Goal: Check status: Check status

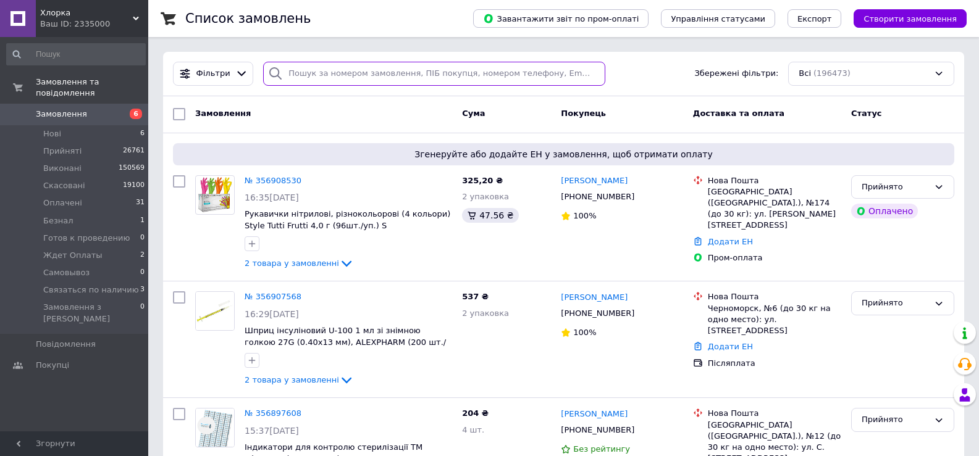
paste input "356908530"
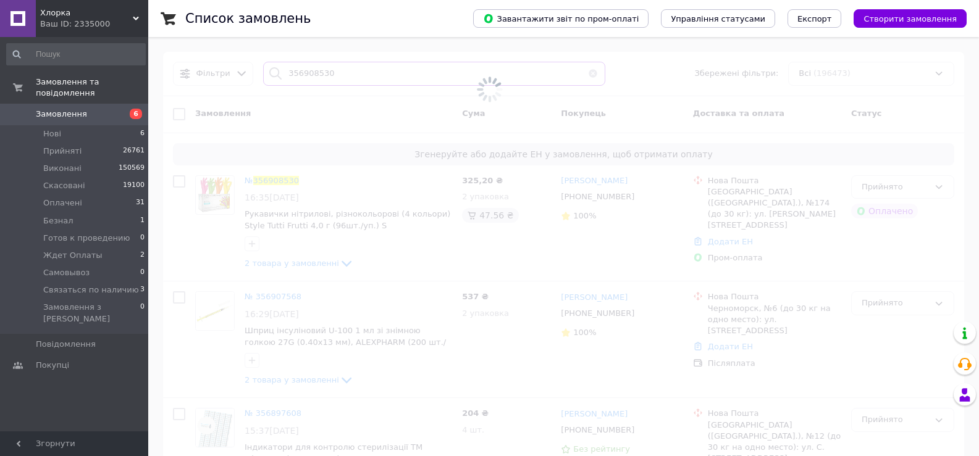
type input "356908530"
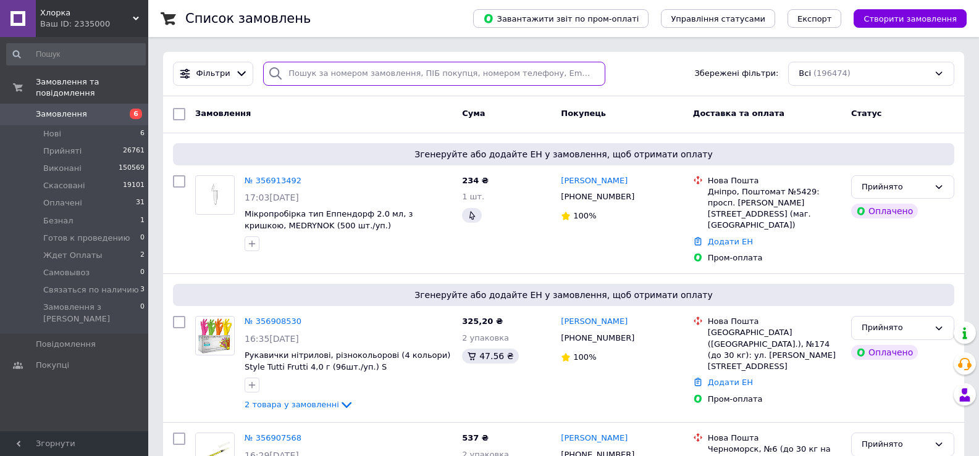
paste input "356913492"
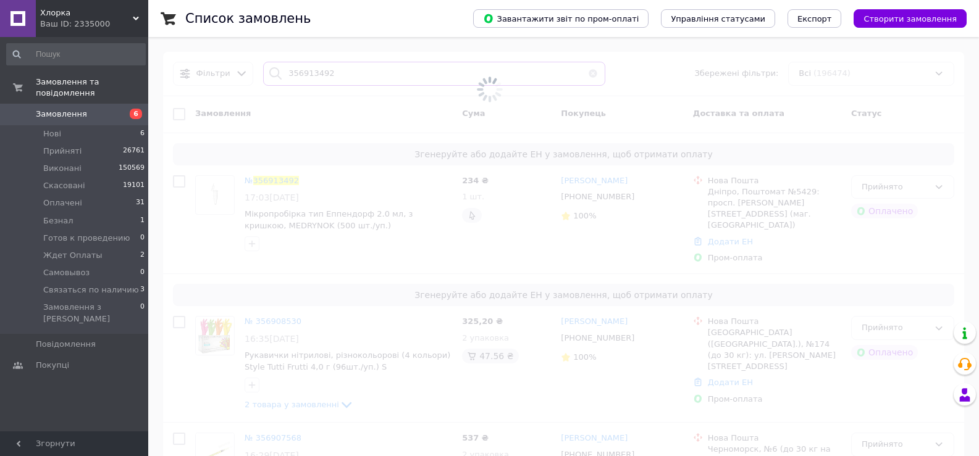
type input "356913492"
